Goal: Information Seeking & Learning: Learn about a topic

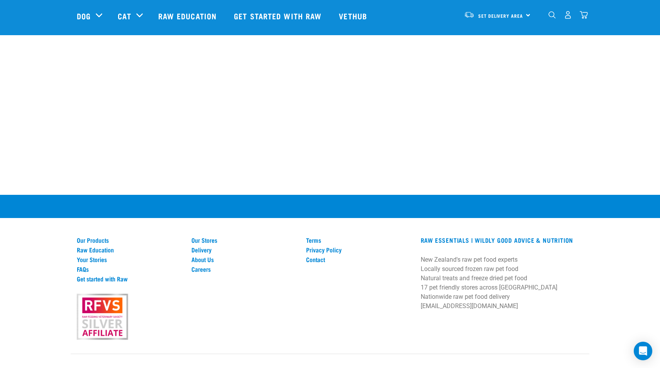
scroll to position [1042, 0]
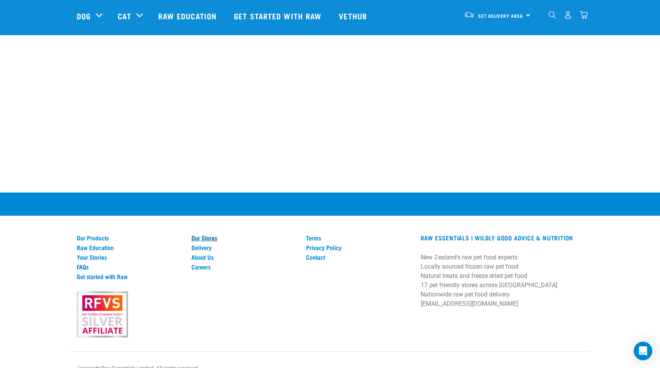
click at [203, 234] on link "Our Stores" at bounding box center [244, 237] width 105 height 7
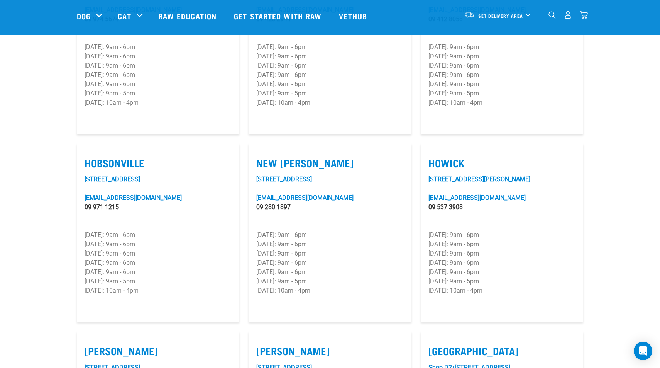
scroll to position [502, 0]
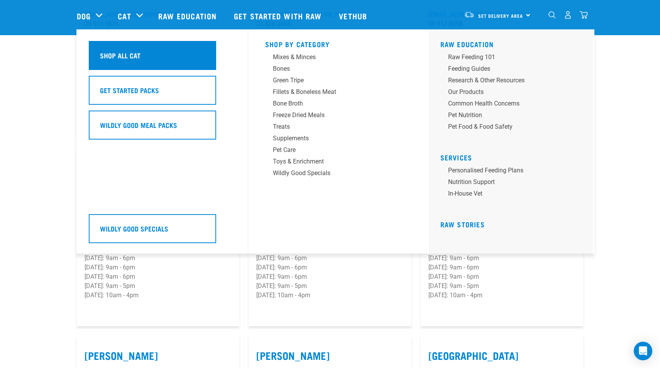
click at [134, 54] on h5 "Shop All Cat" at bounding box center [120, 55] width 41 height 10
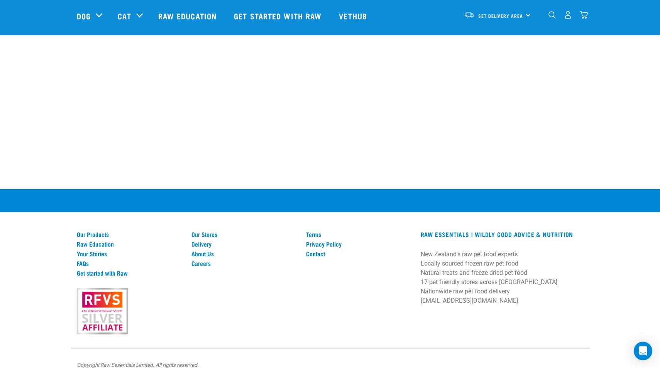
scroll to position [1577, 0]
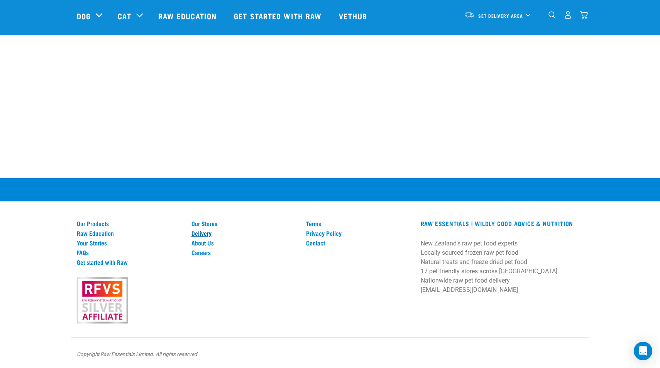
click at [207, 234] on link "Delivery" at bounding box center [244, 232] width 105 height 7
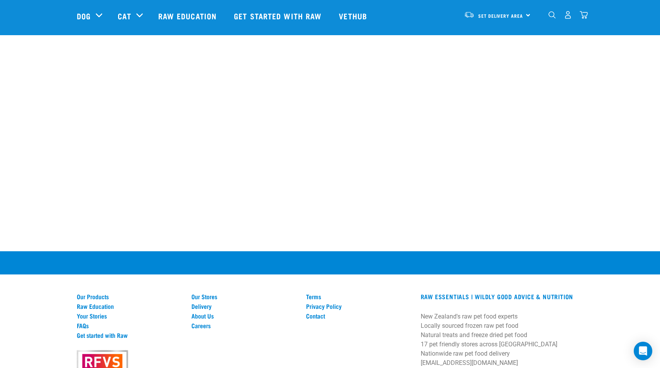
scroll to position [1260, 0]
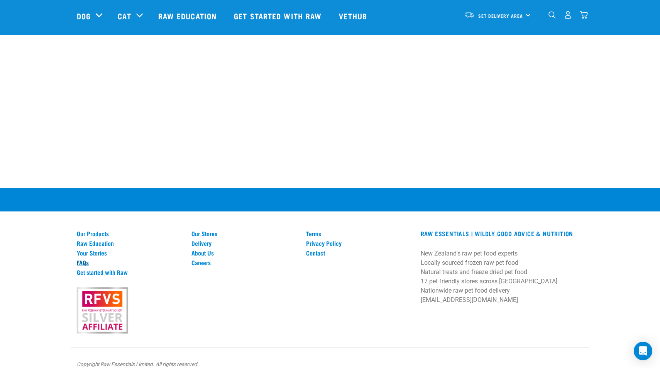
click at [81, 259] on link "FAQs" at bounding box center [129, 262] width 105 height 7
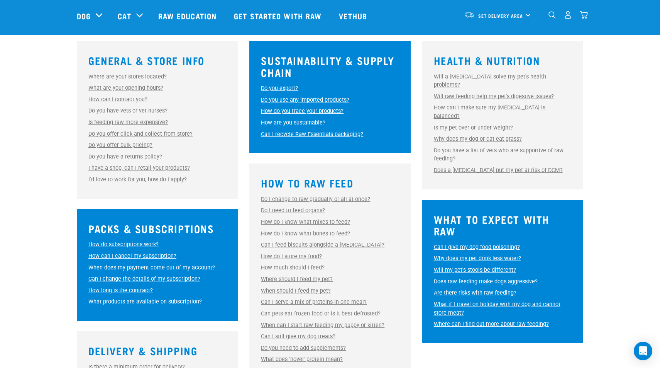
scroll to position [232, 0]
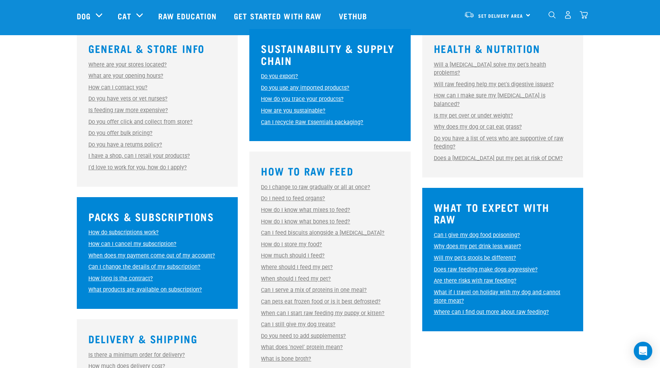
click at [348, 187] on link "Do I change to raw gradually or all at once?" at bounding box center [315, 187] width 109 height 7
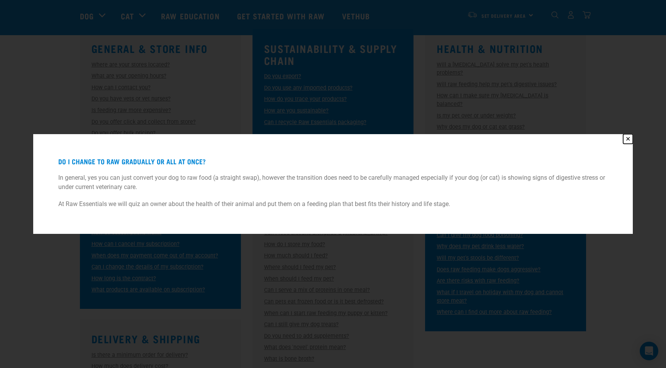
click at [627, 138] on button "✕" at bounding box center [628, 139] width 10 height 10
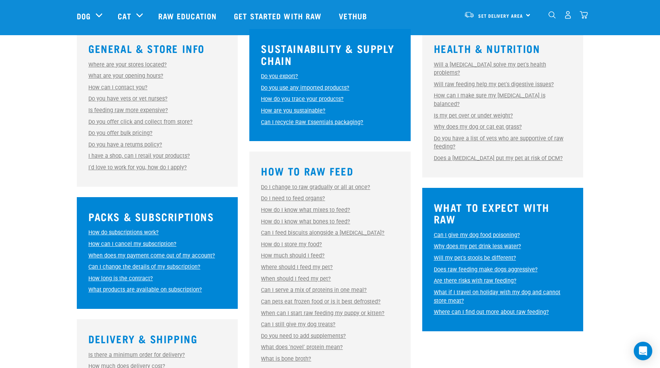
click at [291, 199] on link "Do I need to feed organs?" at bounding box center [293, 198] width 64 height 7
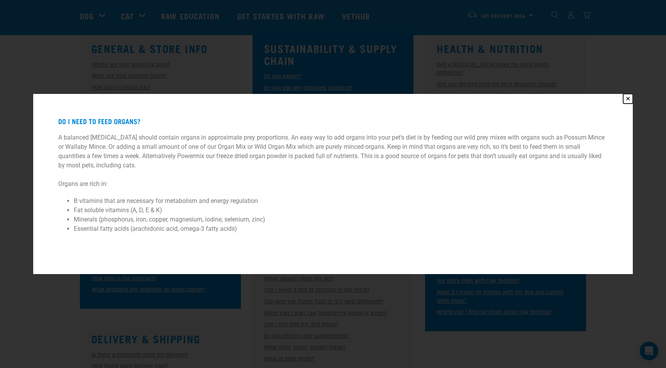
click at [627, 99] on button "✕" at bounding box center [628, 99] width 10 height 10
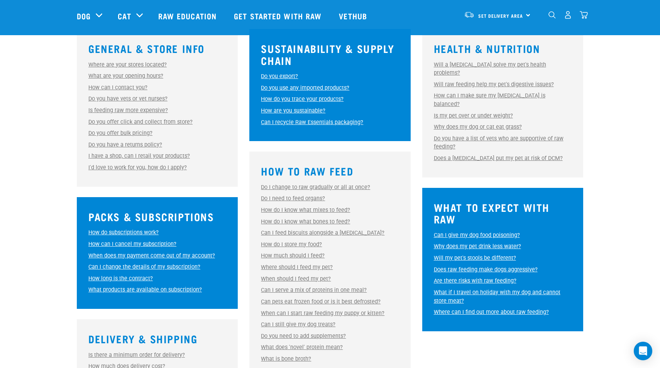
click at [296, 209] on link "How do I know what mixes to feed?" at bounding box center [305, 210] width 89 height 7
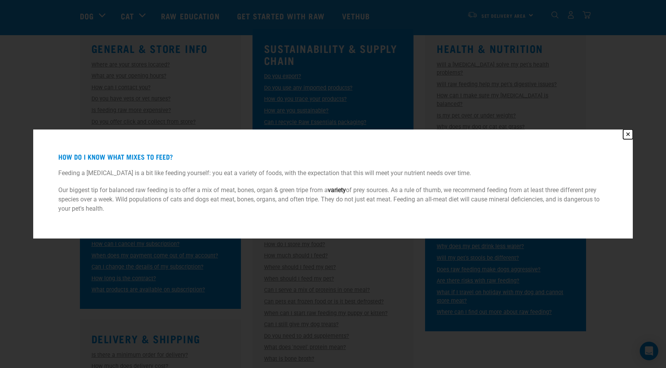
click at [625, 130] on button "✕" at bounding box center [628, 134] width 10 height 10
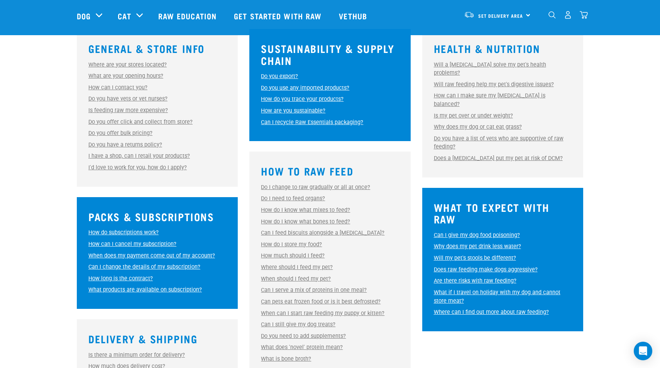
click at [300, 221] on link "How do I know what bones to feed?" at bounding box center [305, 221] width 89 height 7
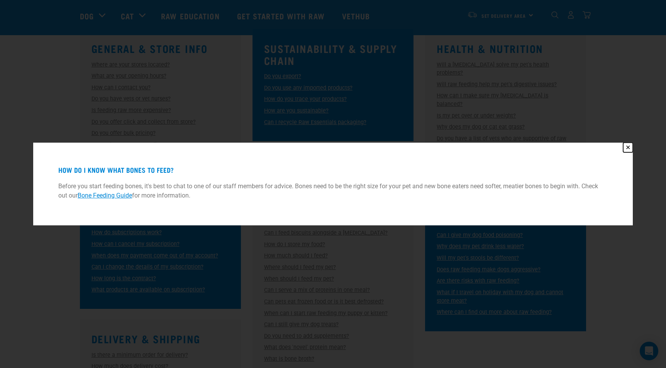
click at [626, 148] on button "✕" at bounding box center [628, 147] width 10 height 10
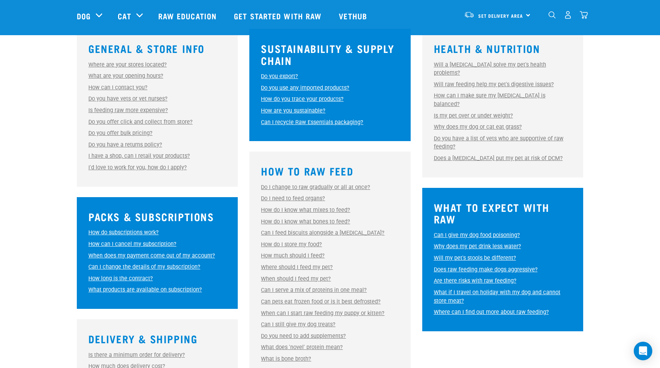
click at [308, 232] on link "Can I feed biscuits alongside a raw diet?" at bounding box center [323, 232] width 124 height 7
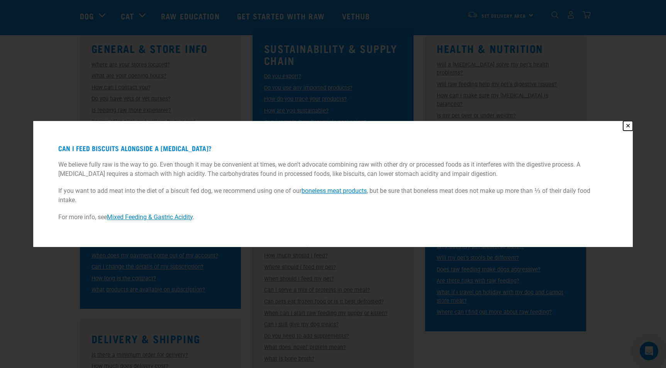
click at [629, 125] on button "✕" at bounding box center [628, 126] width 10 height 10
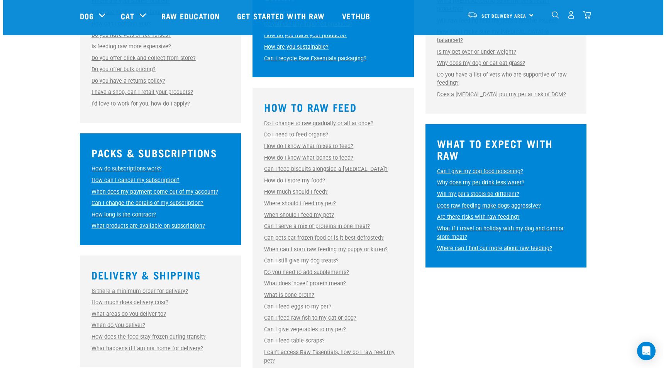
scroll to position [309, 0]
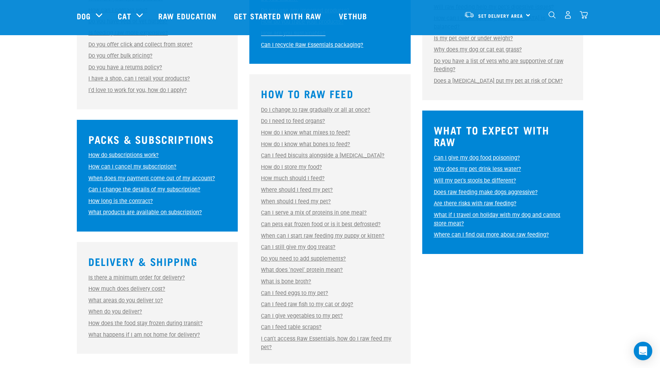
click at [301, 166] on link "How do I store my food?" at bounding box center [291, 167] width 61 height 7
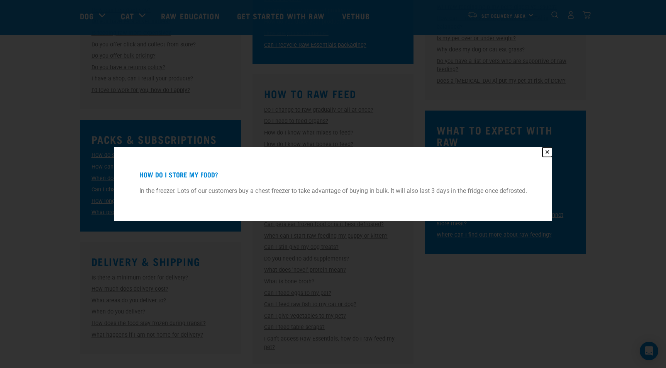
click at [547, 151] on button "✕" at bounding box center [547, 152] width 10 height 10
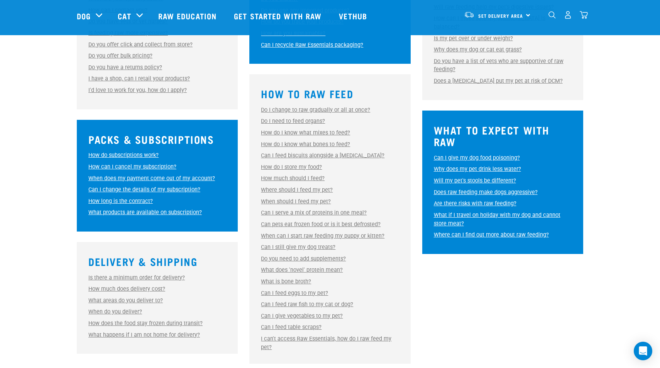
click at [301, 179] on link "How much should I feed?" at bounding box center [293, 178] width 64 height 7
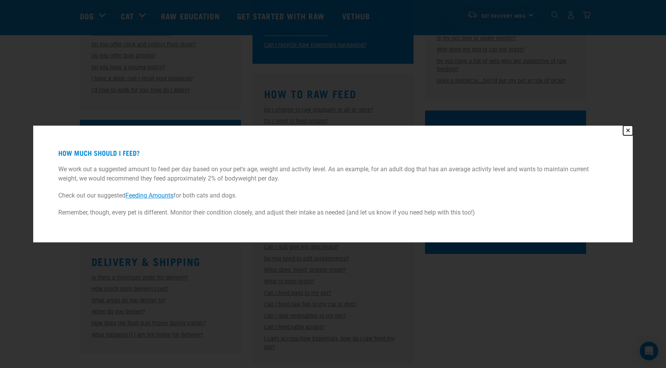
click at [626, 131] on button "✕" at bounding box center [628, 130] width 10 height 10
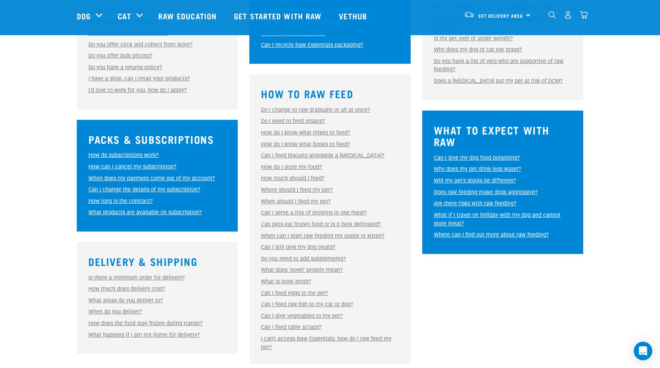
click at [290, 188] on link "Where should I feed my pet?" at bounding box center [297, 189] width 72 height 7
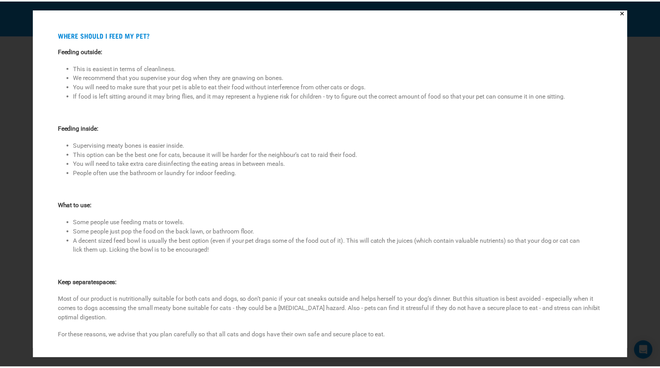
scroll to position [0, 0]
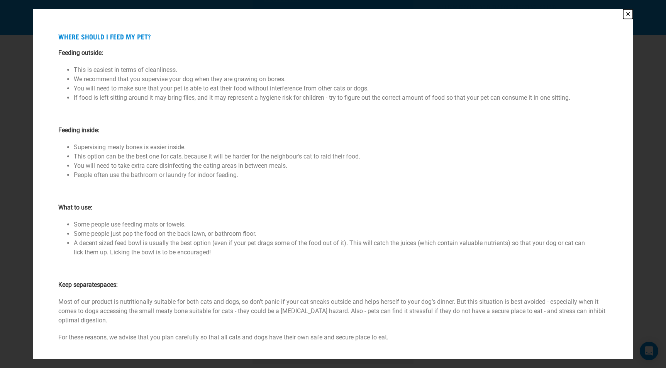
click at [623, 14] on button "✕" at bounding box center [628, 14] width 10 height 10
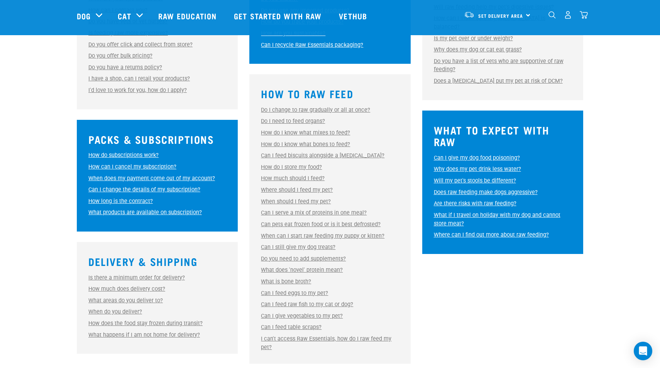
click at [123, 277] on link "Is there a minimum order for delivery?" at bounding box center [136, 277] width 97 height 7
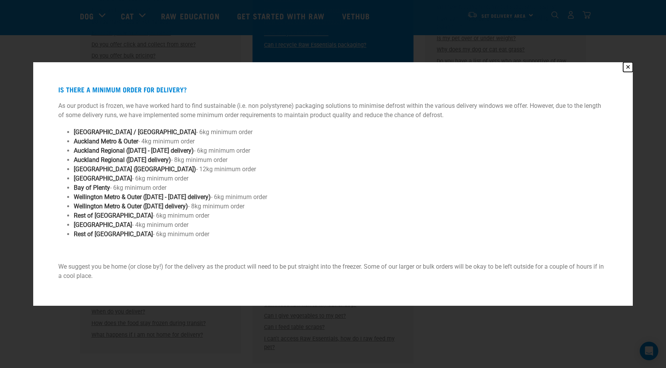
click at [628, 64] on button "✕" at bounding box center [628, 67] width 10 height 10
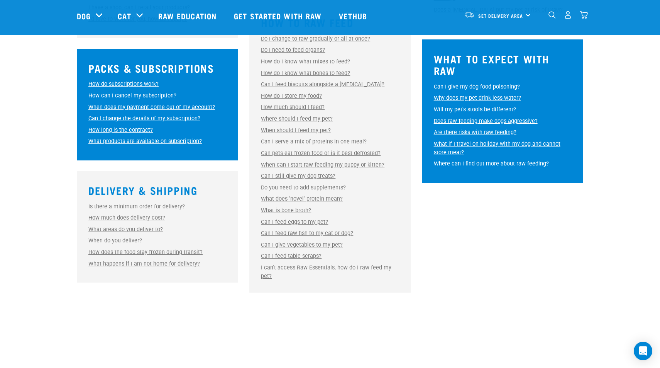
scroll to position [386, 0]
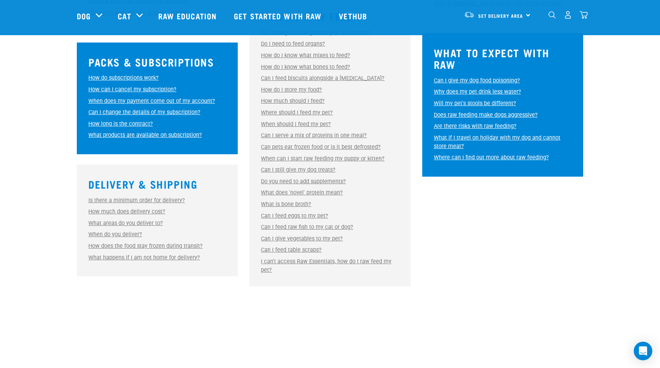
click at [109, 212] on link "How much does delivery cost?" at bounding box center [126, 211] width 77 height 7
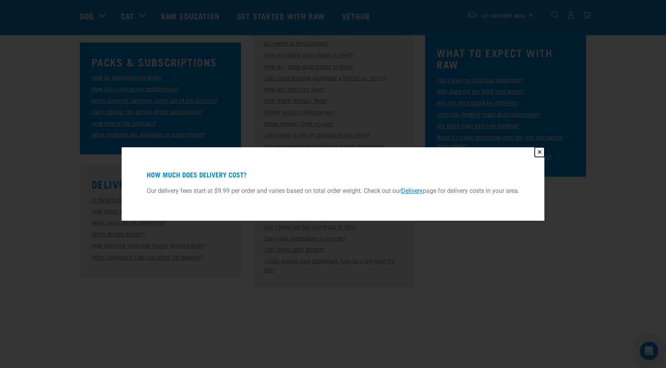
click at [544, 152] on button "✕" at bounding box center [540, 152] width 10 height 10
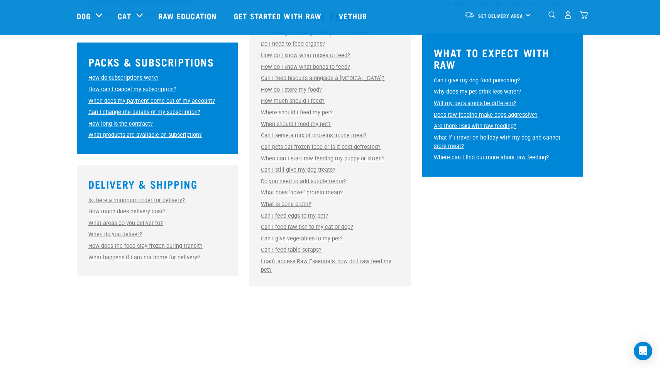
click at [114, 224] on link "What areas do you deliver to?" at bounding box center [125, 223] width 75 height 7
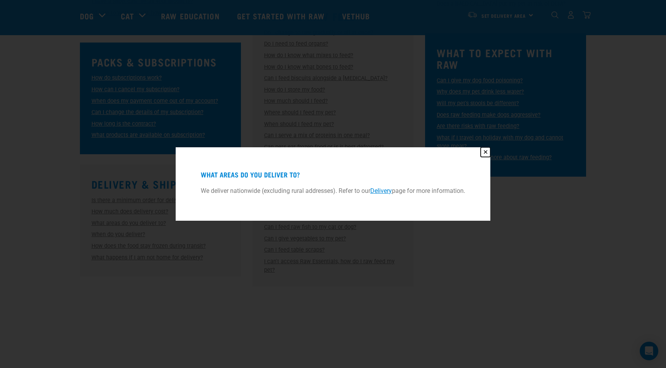
click at [486, 149] on button "✕" at bounding box center [486, 152] width 10 height 10
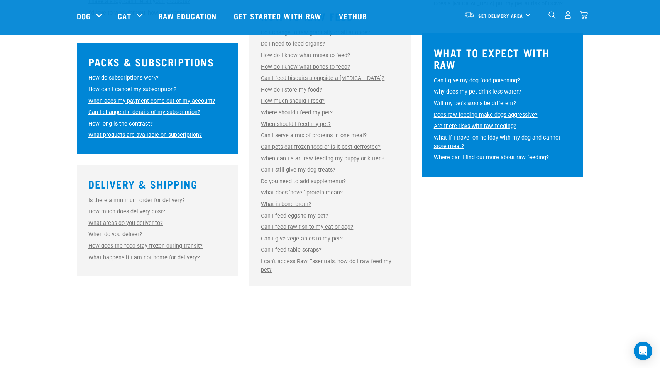
click at [113, 234] on link "When do you deliver?" at bounding box center [115, 234] width 54 height 7
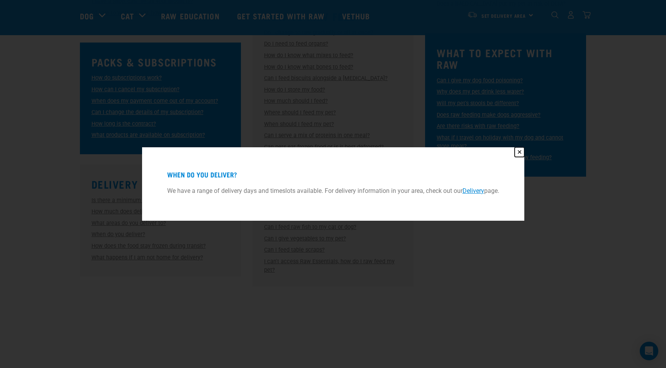
click at [522, 151] on button "✕" at bounding box center [520, 152] width 10 height 10
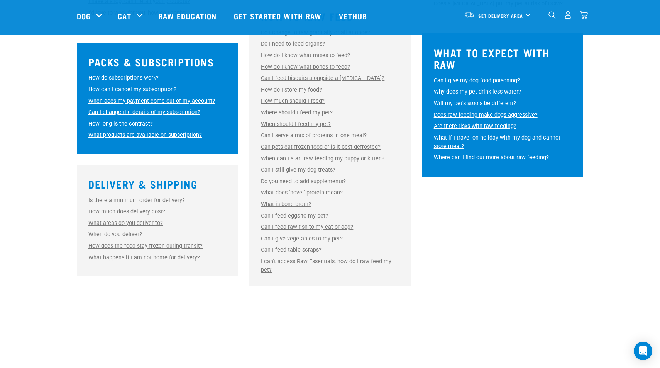
click at [162, 248] on link "How does the food stay frozen during transit?" at bounding box center [145, 245] width 114 height 7
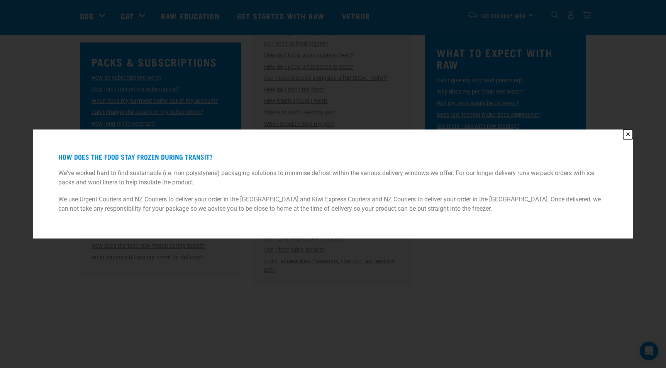
click at [629, 133] on button "✕" at bounding box center [628, 134] width 10 height 10
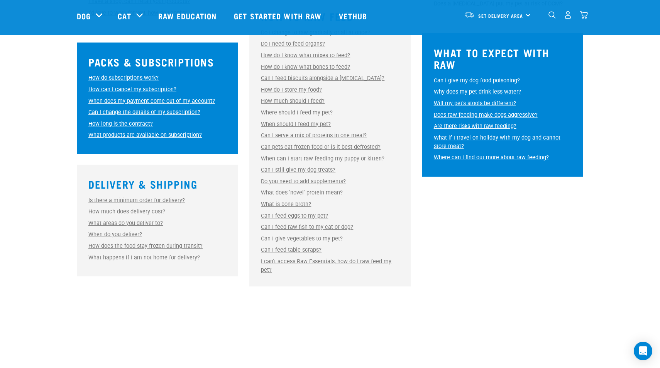
click at [291, 123] on link "When should I feed my pet?" at bounding box center [296, 124] width 70 height 7
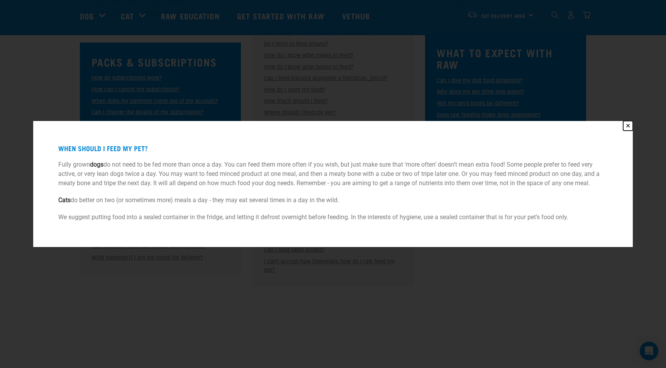
click at [625, 125] on button "✕" at bounding box center [628, 126] width 10 height 10
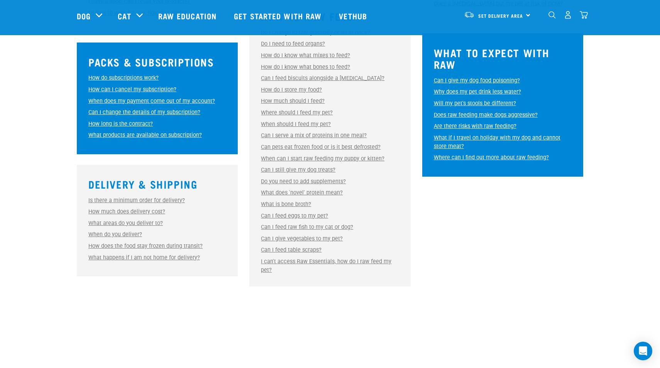
click at [328, 133] on link "Can I serve a mix of proteins in one meal?" at bounding box center [314, 135] width 106 height 7
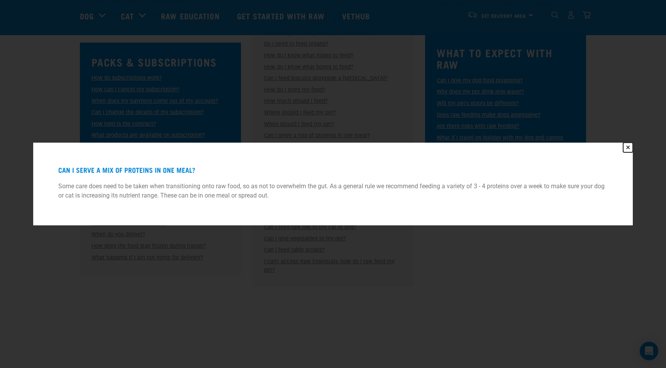
click at [629, 147] on button "✕" at bounding box center [628, 147] width 10 height 10
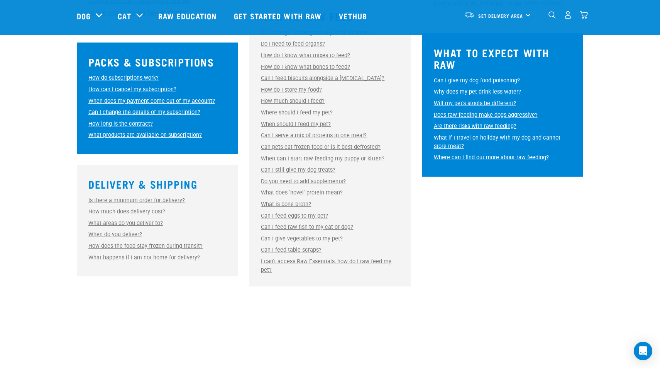
click at [334, 147] on link "Can pets eat frozen food or is it best defrosted?" at bounding box center [321, 147] width 120 height 7
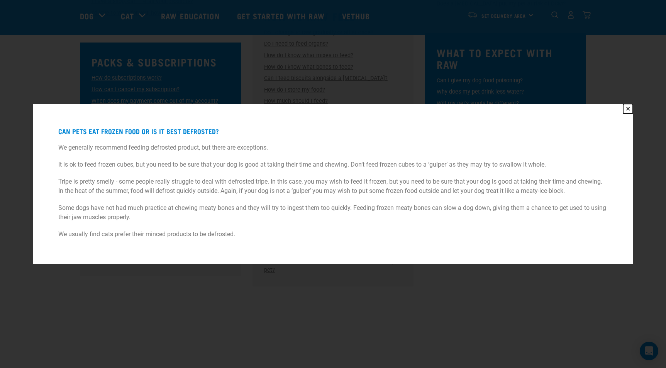
click at [624, 108] on button "✕" at bounding box center [628, 109] width 10 height 10
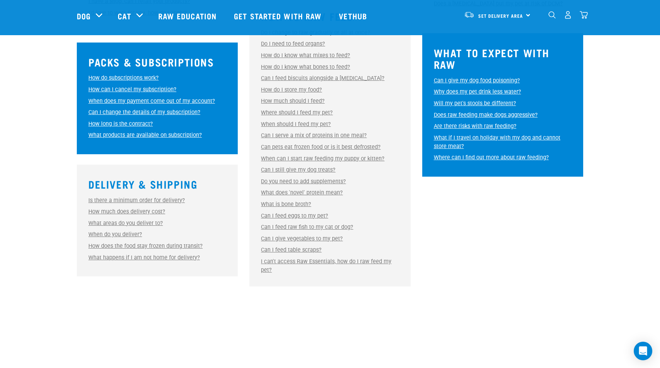
click at [308, 161] on link "When can I start raw feeding my puppy or kitten?" at bounding box center [323, 158] width 124 height 7
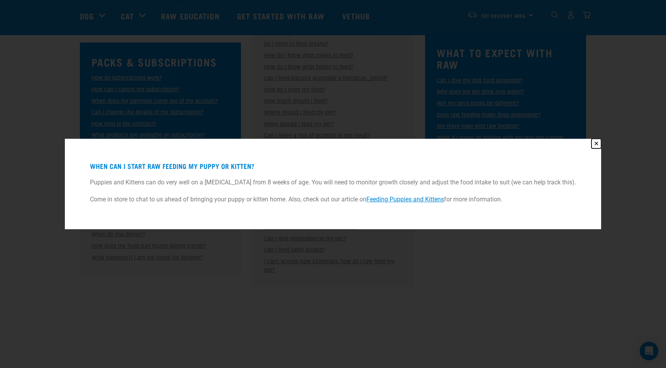
click at [592, 141] on button "✕" at bounding box center [597, 144] width 10 height 10
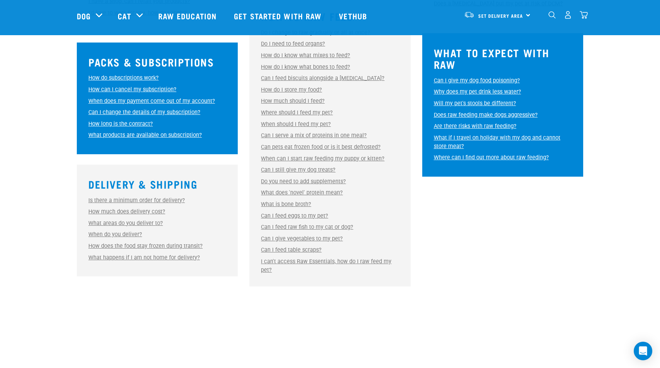
click at [314, 184] on link "Do you need to add supplements?" at bounding box center [303, 181] width 85 height 7
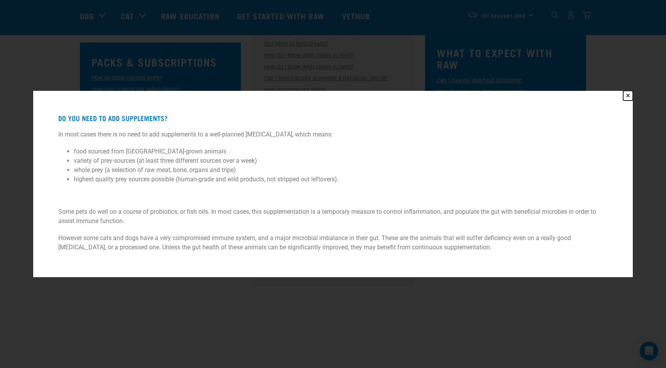
click at [625, 95] on button "✕" at bounding box center [628, 96] width 10 height 10
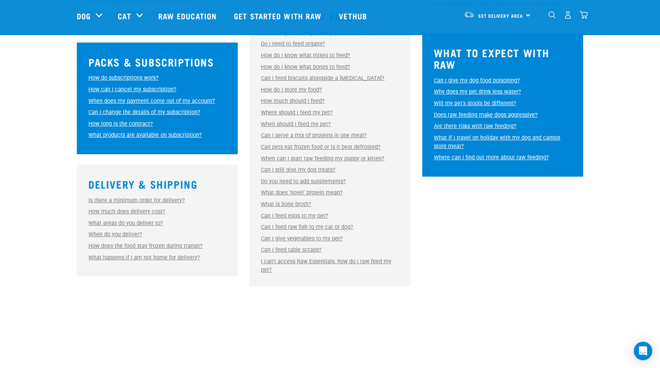
click at [289, 169] on link "Can I still give my dog treats?" at bounding box center [298, 169] width 75 height 7
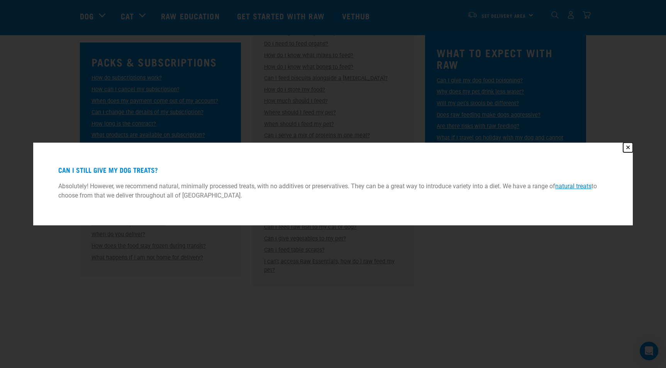
click at [629, 148] on button "✕" at bounding box center [628, 147] width 10 height 10
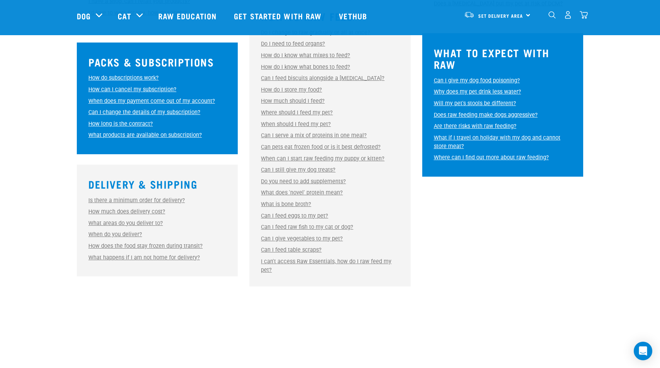
click at [300, 194] on link "What does 'novel' protein mean?" at bounding box center [302, 192] width 82 height 7
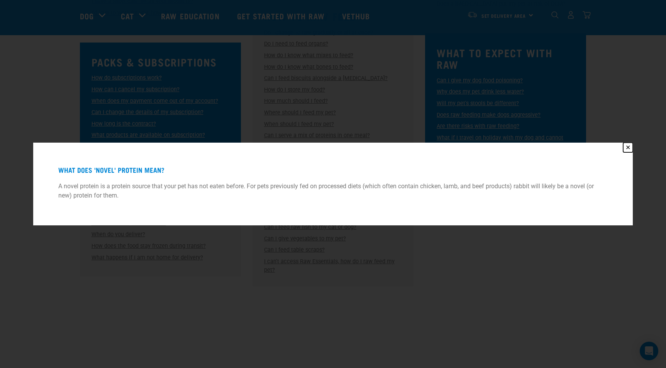
click at [627, 148] on button "✕" at bounding box center [628, 147] width 10 height 10
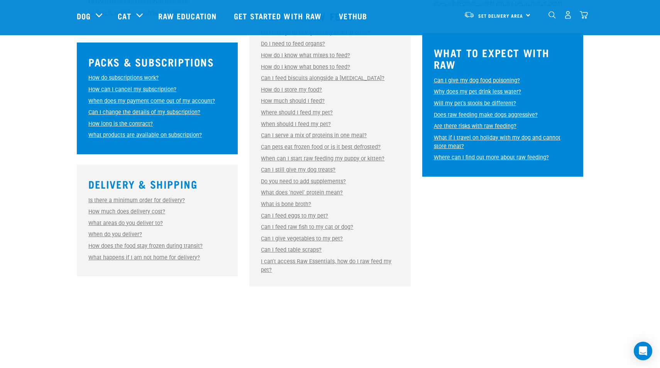
click at [286, 218] on link "Can I feed eggs to my pet?" at bounding box center [294, 215] width 67 height 7
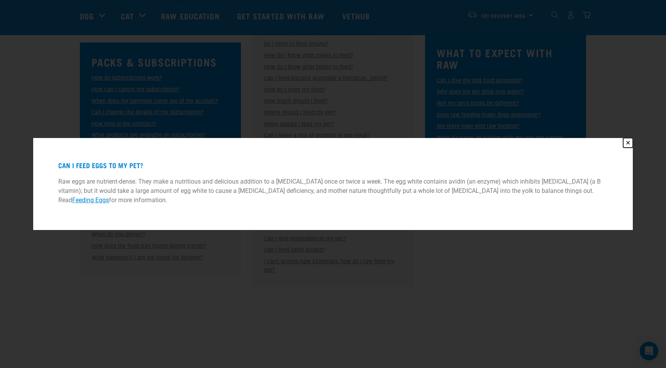
click at [629, 147] on button "✕" at bounding box center [628, 143] width 10 height 10
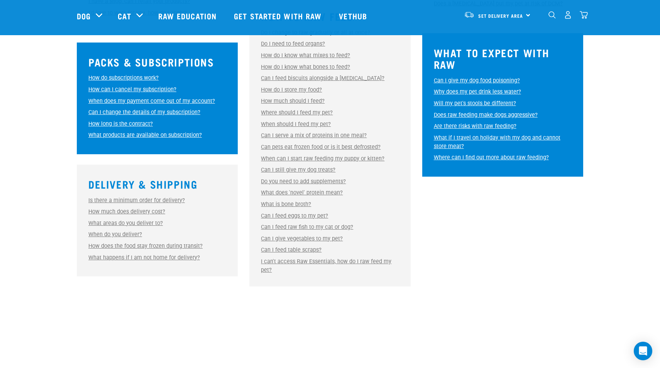
click at [303, 225] on link "Can I feed raw fish to my cat or dog?" at bounding box center [307, 227] width 92 height 7
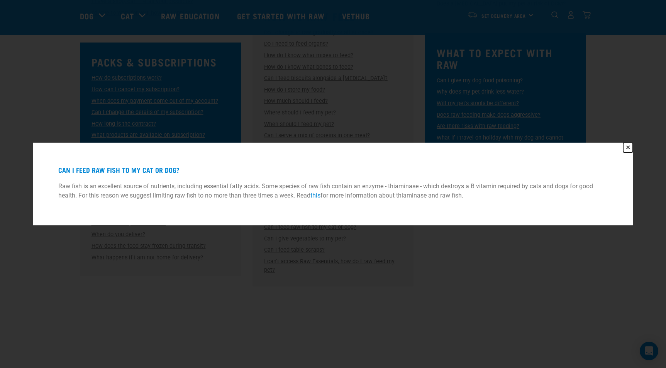
click at [629, 149] on button "✕" at bounding box center [628, 147] width 10 height 10
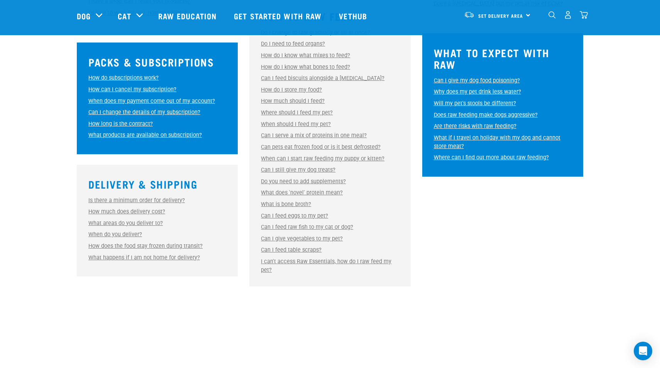
click at [308, 237] on link "Can I give vegetables to my pet?" at bounding box center [302, 238] width 82 height 7
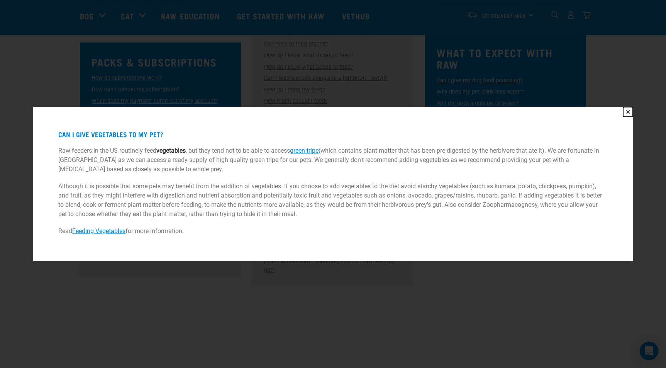
click at [626, 111] on button "✕" at bounding box center [628, 112] width 10 height 10
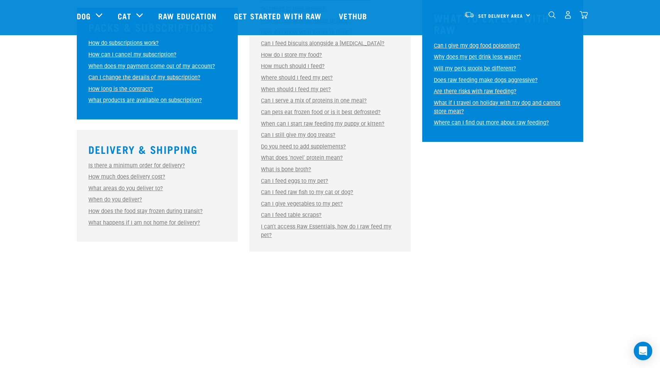
scroll to position [425, 0]
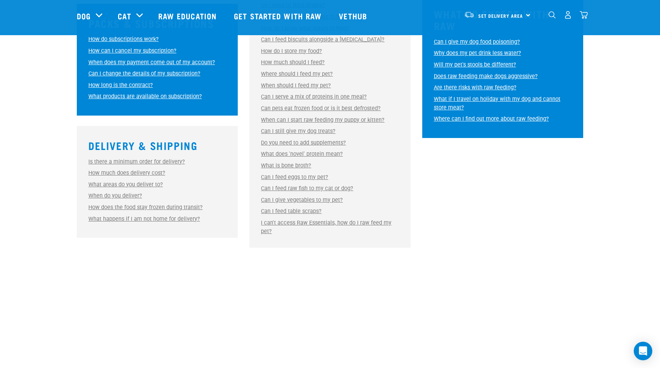
click at [310, 220] on link "I can't access Raw Essentials, how do I raw feed my pet?" at bounding box center [326, 226] width 131 height 15
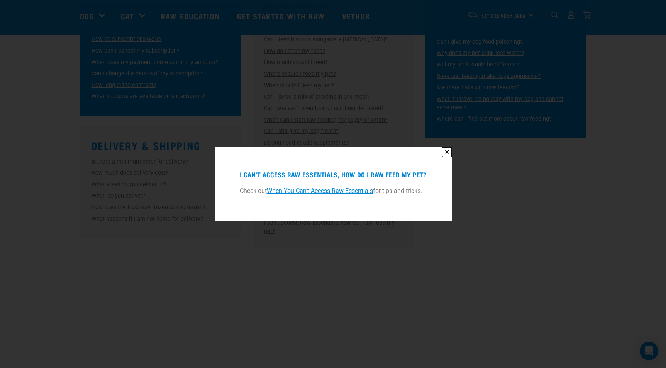
click at [446, 151] on button "✕" at bounding box center [447, 152] width 10 height 10
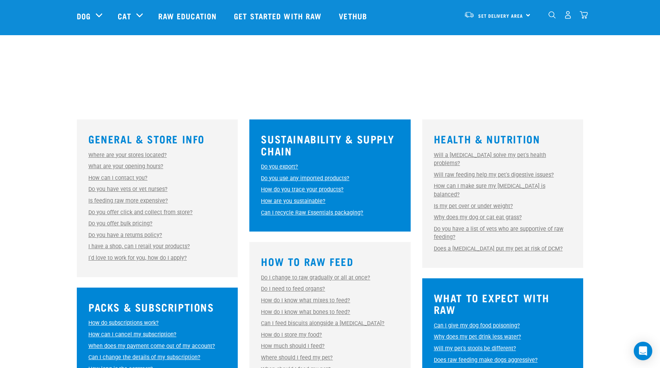
scroll to position [116, 0]
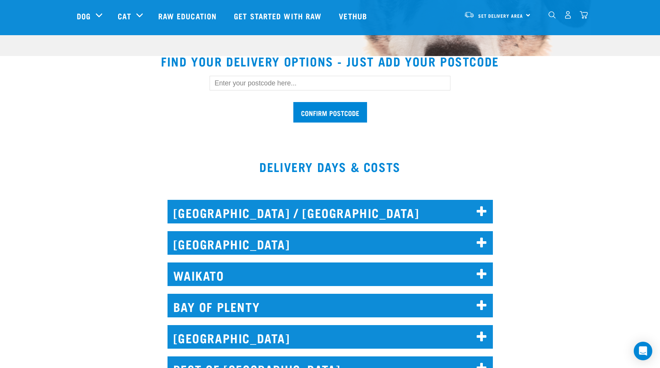
scroll to position [102, 0]
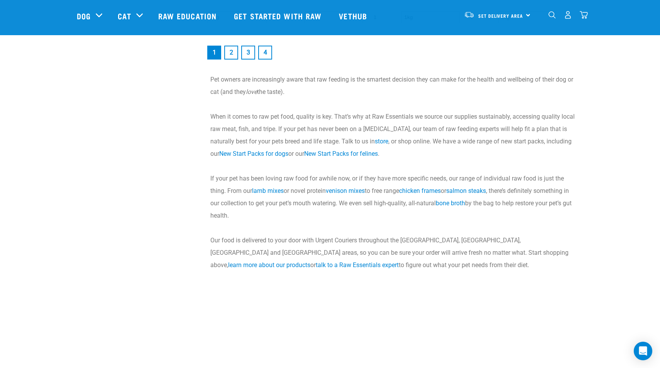
scroll to position [1114, 0]
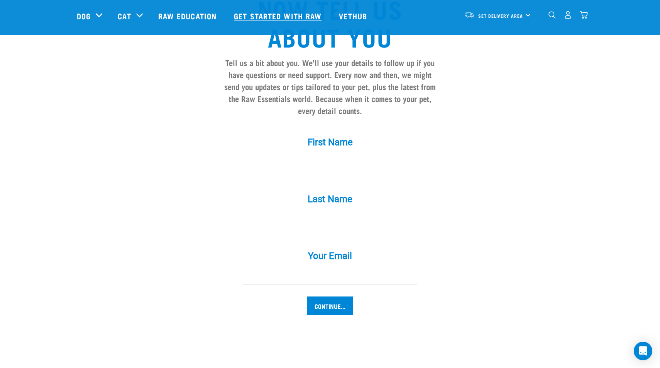
scroll to position [579, 0]
